Goal: Find specific page/section: Find specific page/section

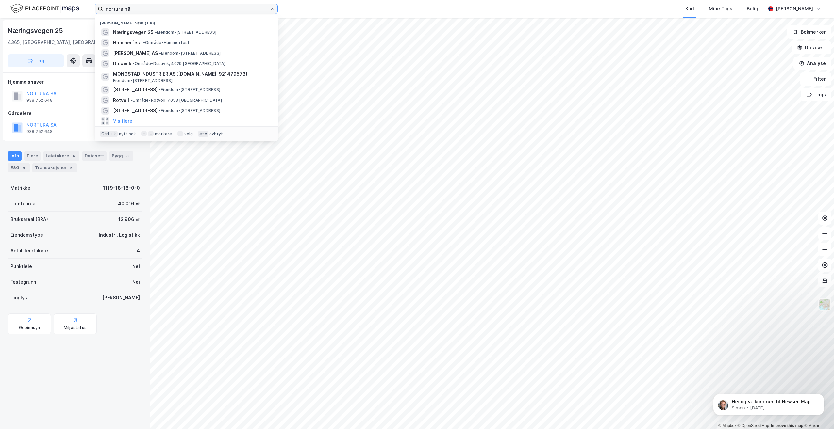
click at [129, 11] on input "nortura hå" at bounding box center [186, 9] width 167 height 10
drag, startPoint x: 137, startPoint y: 6, endPoint x: 80, endPoint y: 6, distance: 56.9
click at [80, 6] on div "nortura hå Nylige søk (100) Næringsvegen 25 • Eiendom • [STREET_ADDRESS] Hammer…" at bounding box center [417, 9] width 834 height 18
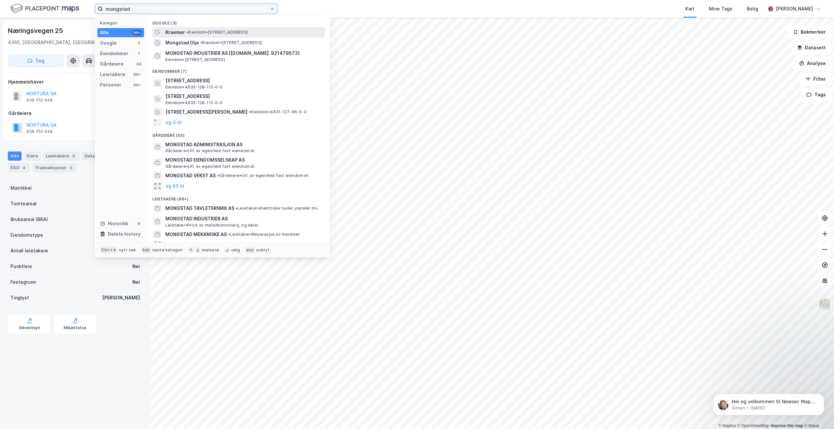
type input "mongstad"
click at [219, 36] on div "Kraemer • Eiendom • [STREET_ADDRESS]" at bounding box center [238, 32] width 173 height 10
